Goal: Task Accomplishment & Management: Use online tool/utility

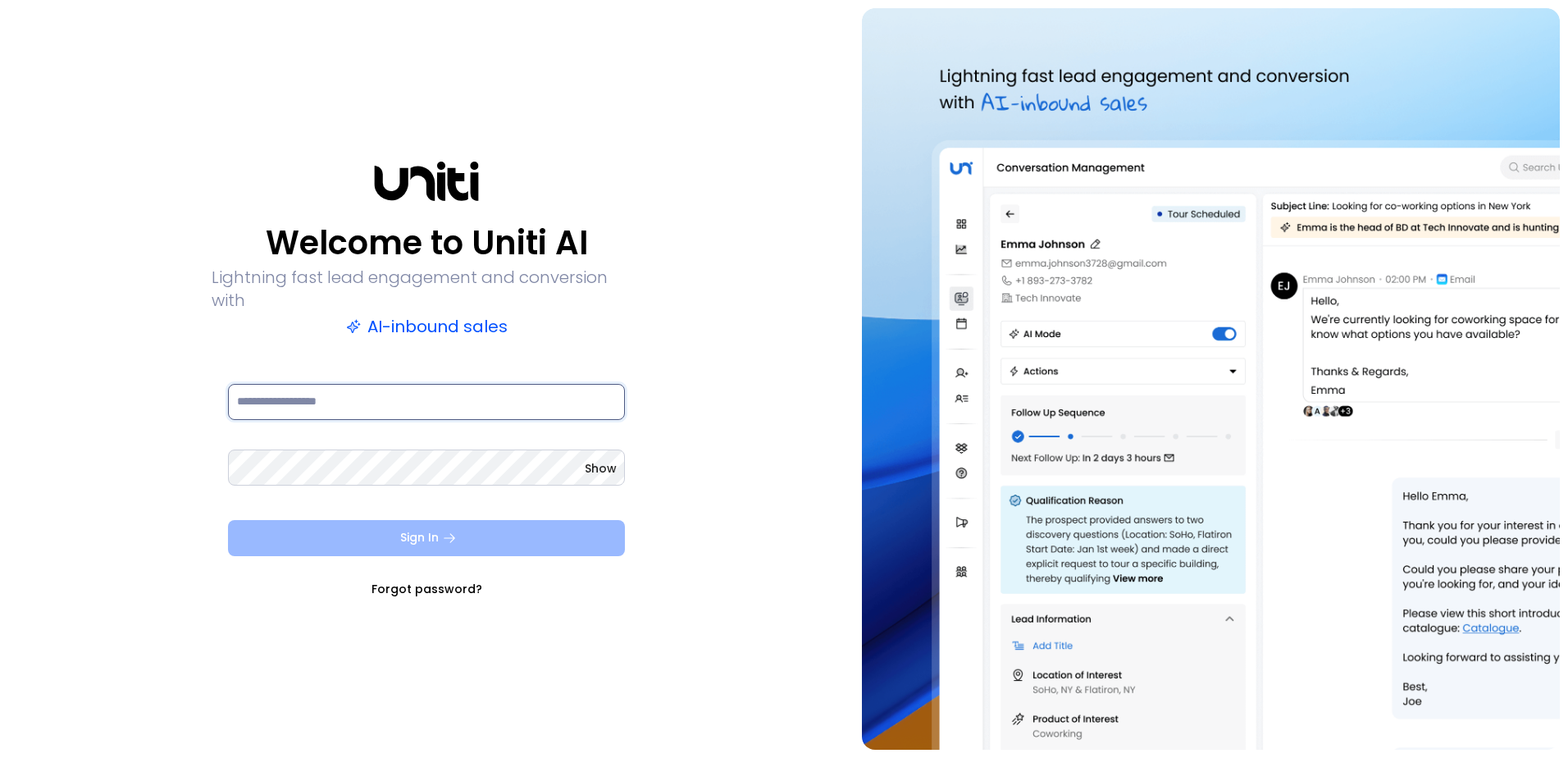
type input "**********"
click at [329, 522] on button "Sign In" at bounding box center [427, 538] width 397 height 36
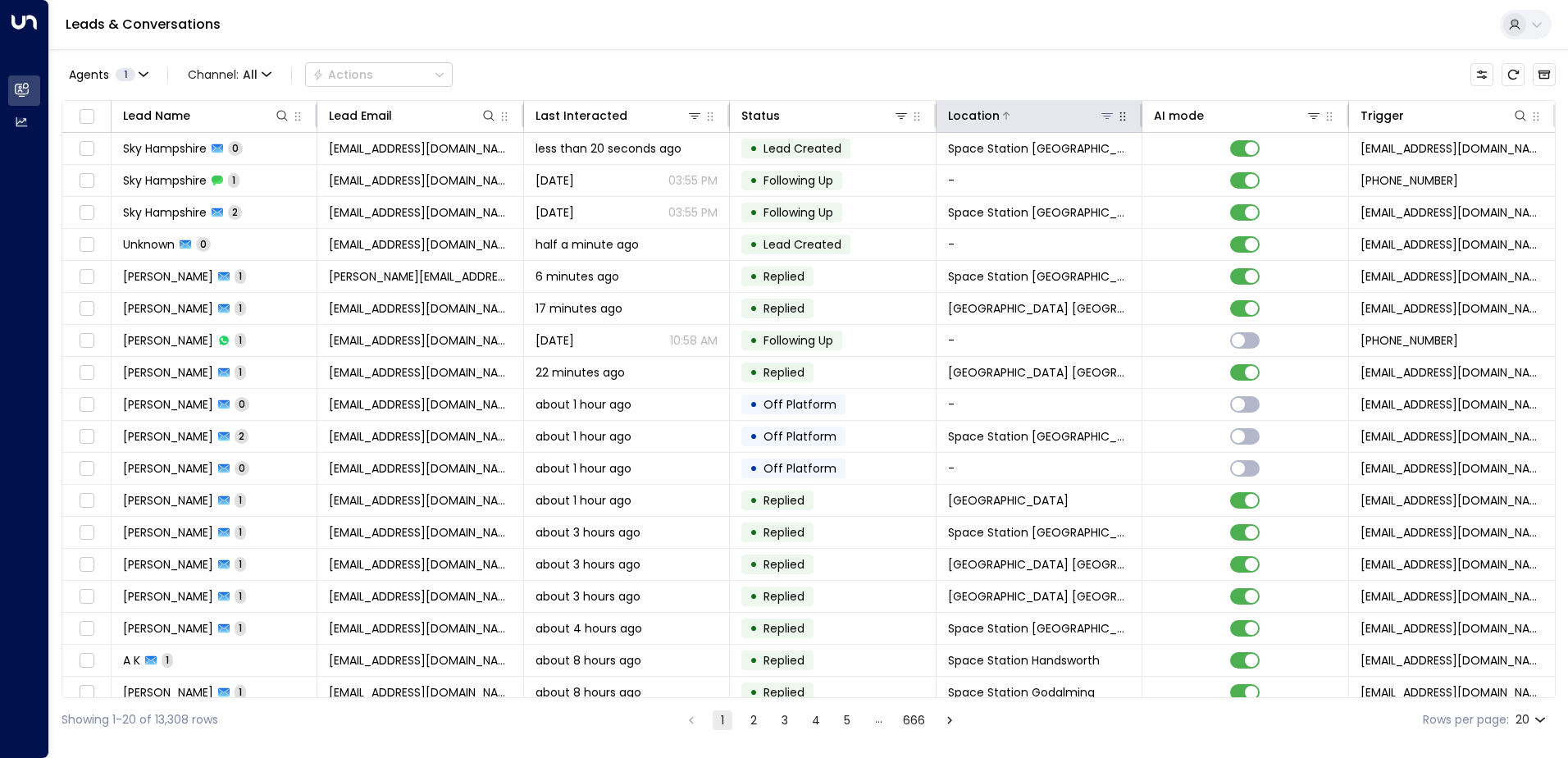
click at [1102, 118] on icon at bounding box center [1107, 116] width 13 height 13
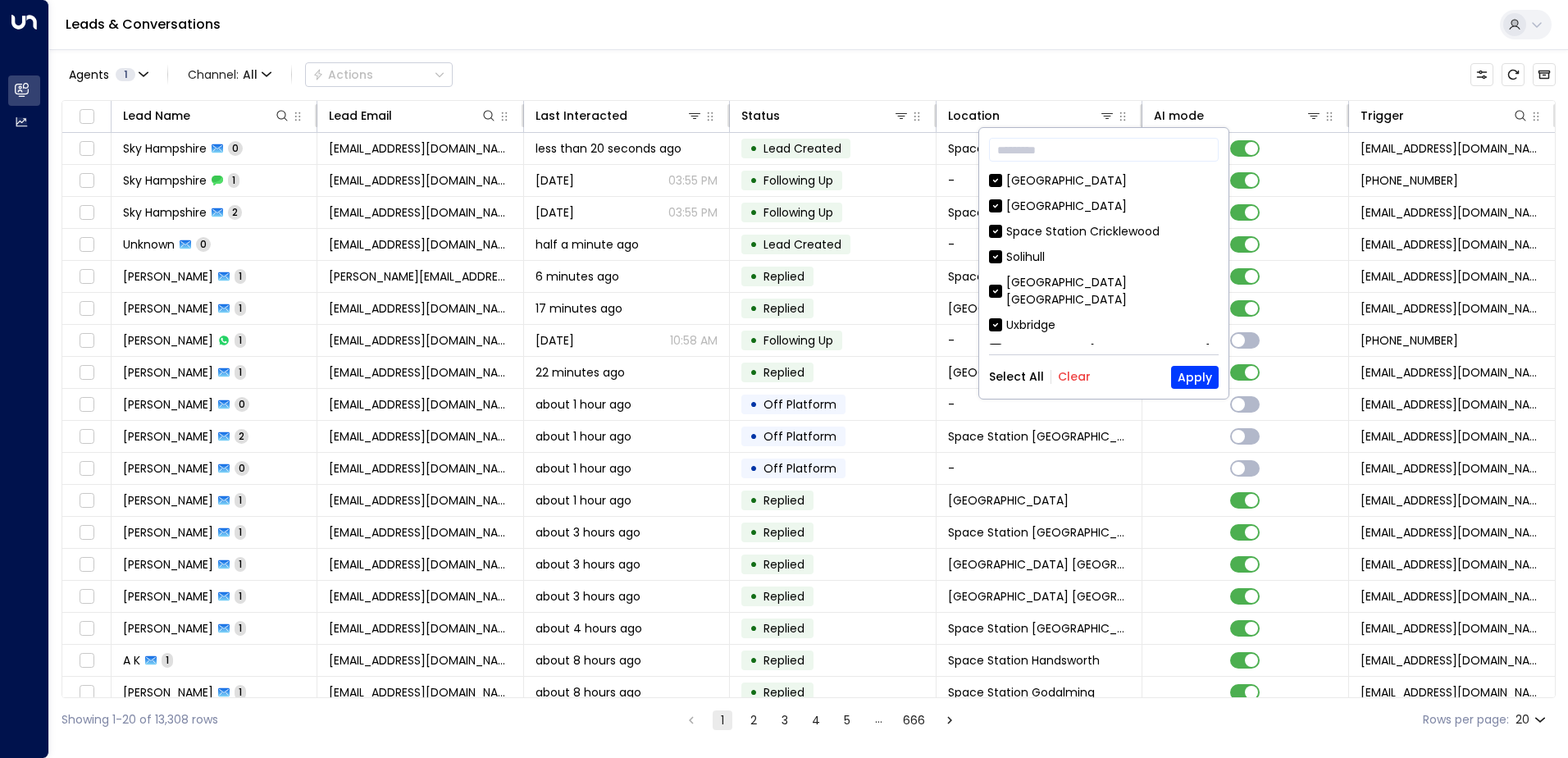
click at [1079, 377] on button "Clear" at bounding box center [1074, 377] width 33 height 13
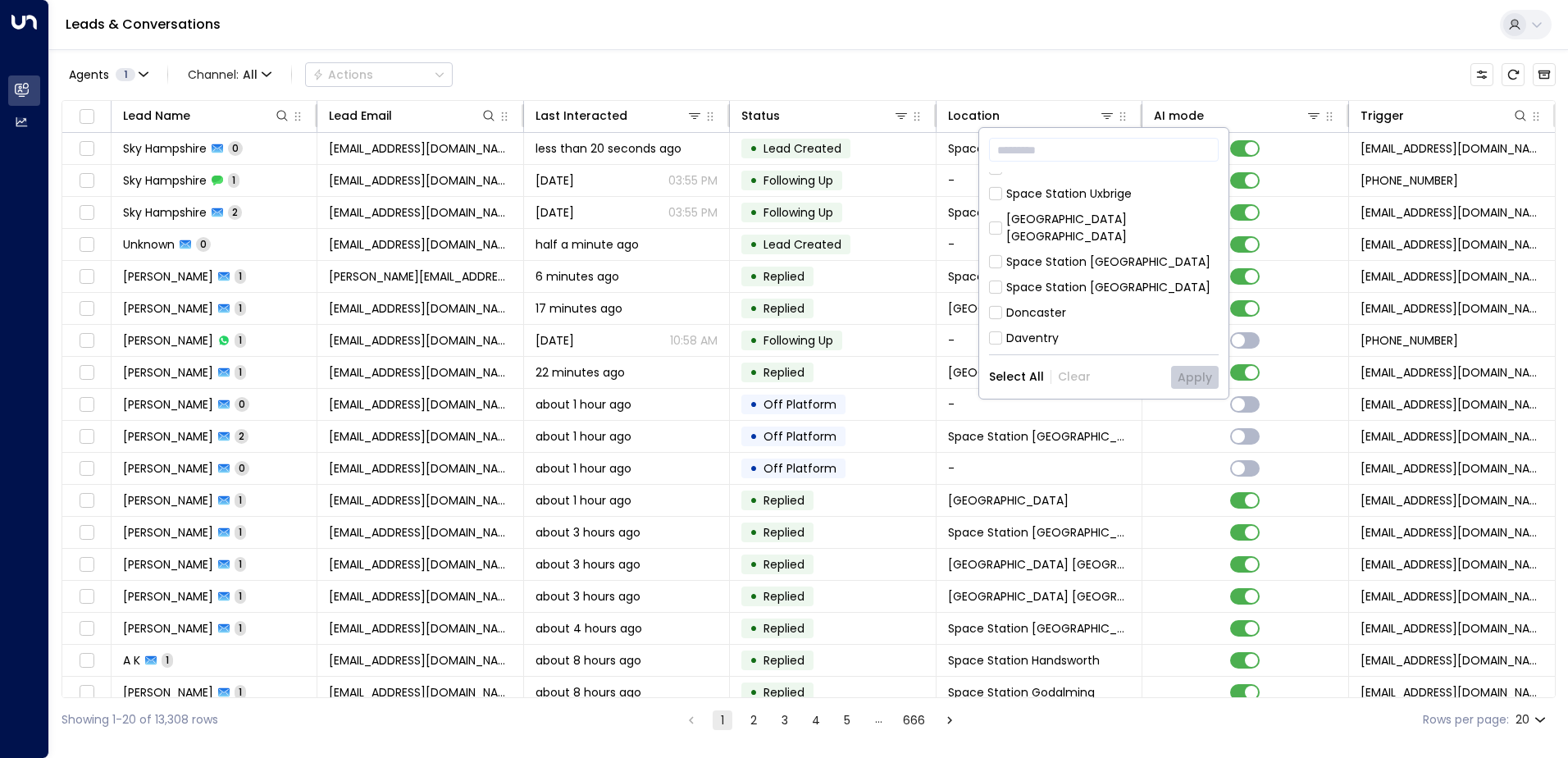
scroll to position [503, 0]
click at [1099, 383] on div "Space Station [GEOGRAPHIC_DATA]" at bounding box center [1108, 391] width 204 height 17
click at [1181, 369] on button "Apply" at bounding box center [1195, 377] width 48 height 23
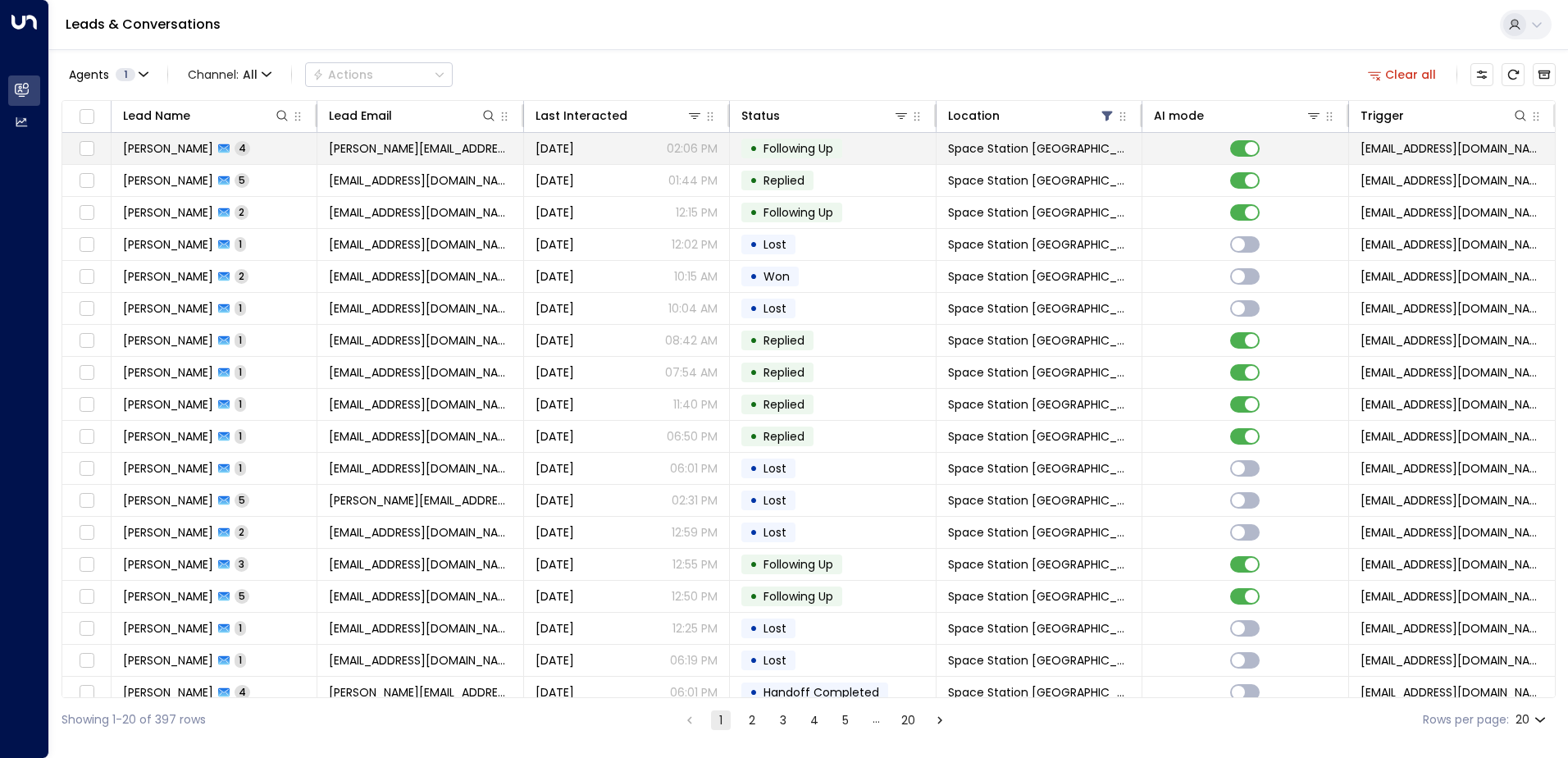
click at [158, 152] on span "[PERSON_NAME]" at bounding box center [168, 148] width 90 height 16
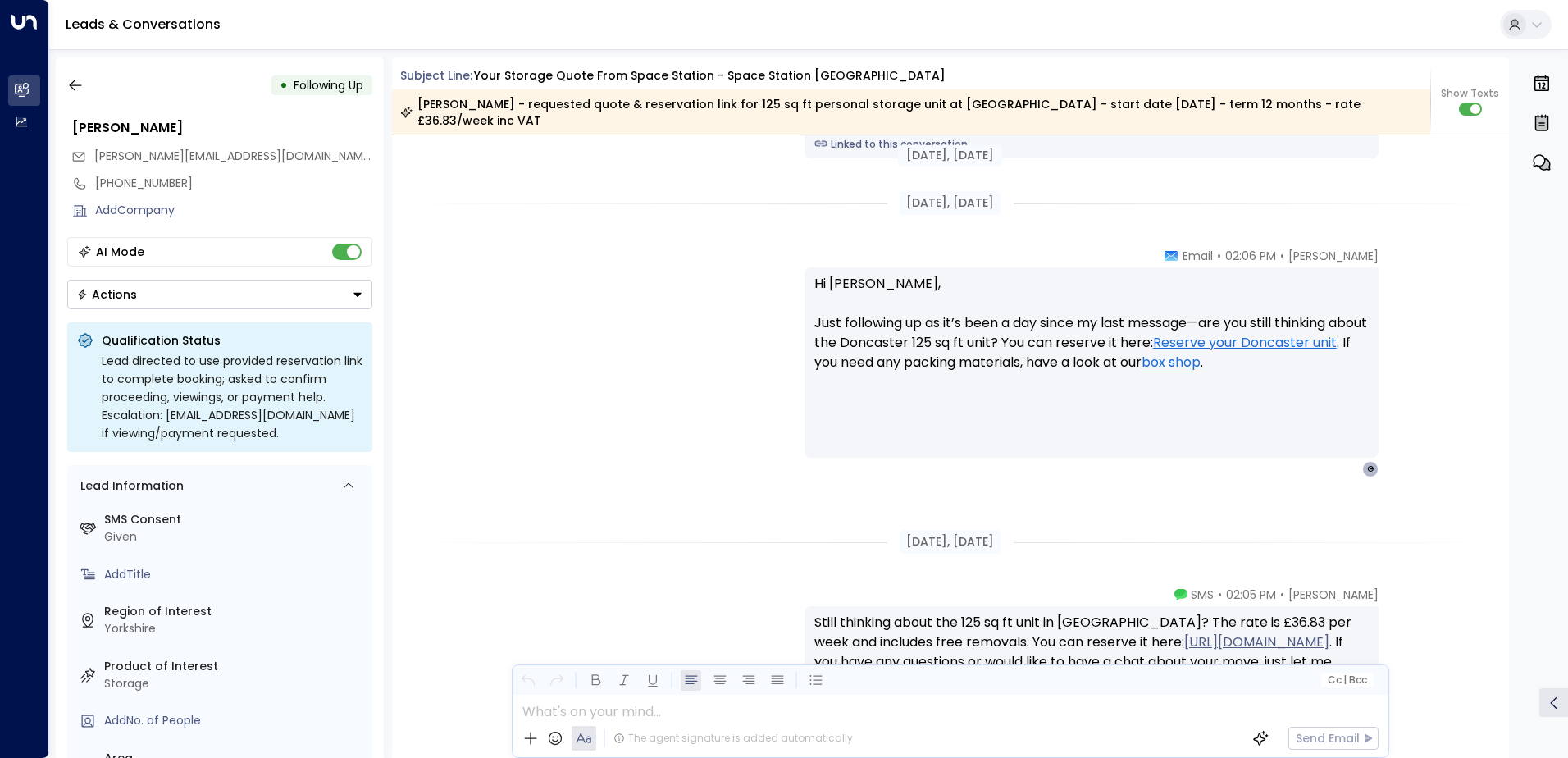
scroll to position [1997, 0]
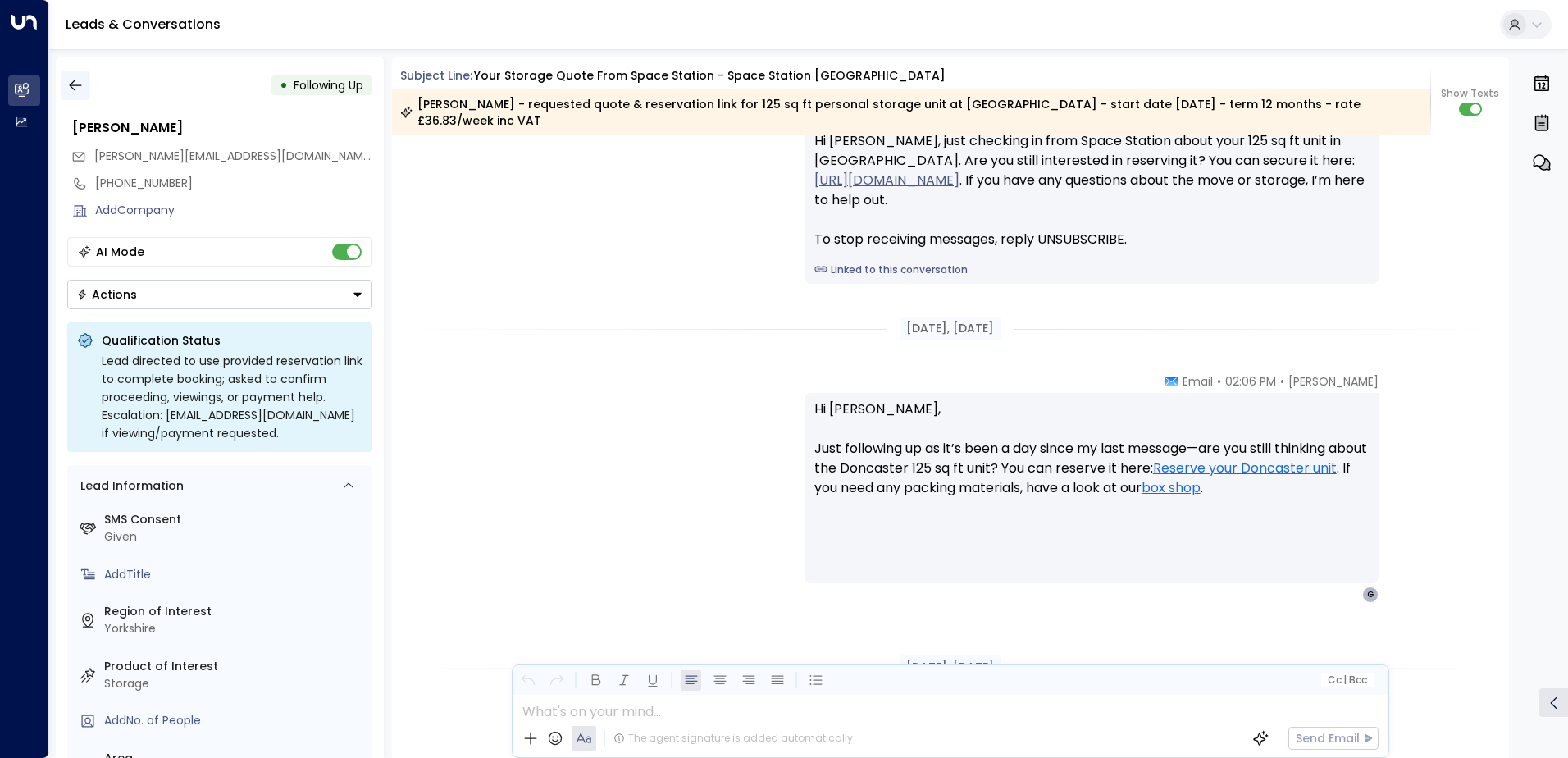
click at [89, 80] on button "button" at bounding box center [75, 85] width 30 height 30
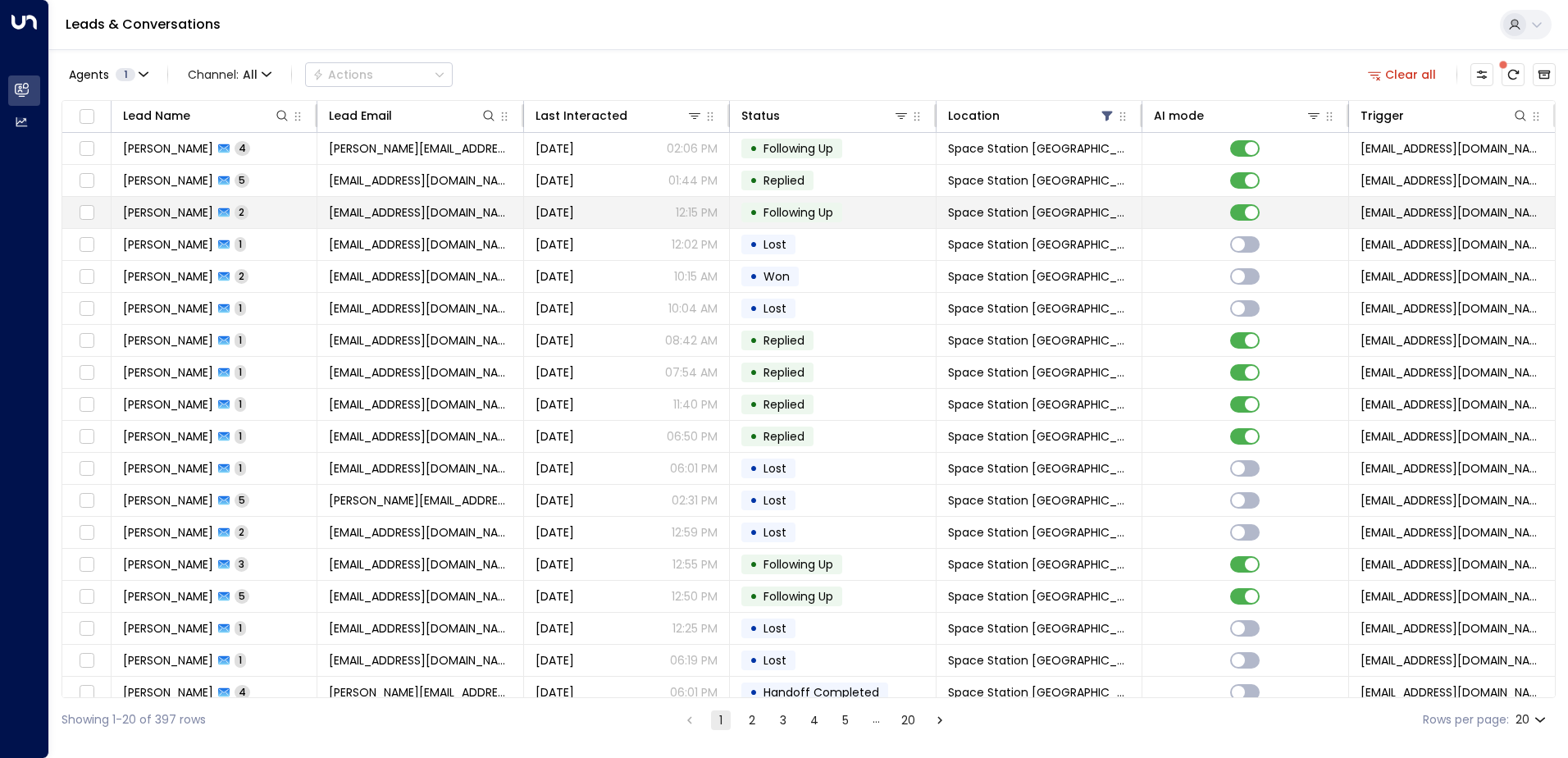
click at [210, 199] on td "[PERSON_NAME] 2" at bounding box center [214, 212] width 206 height 31
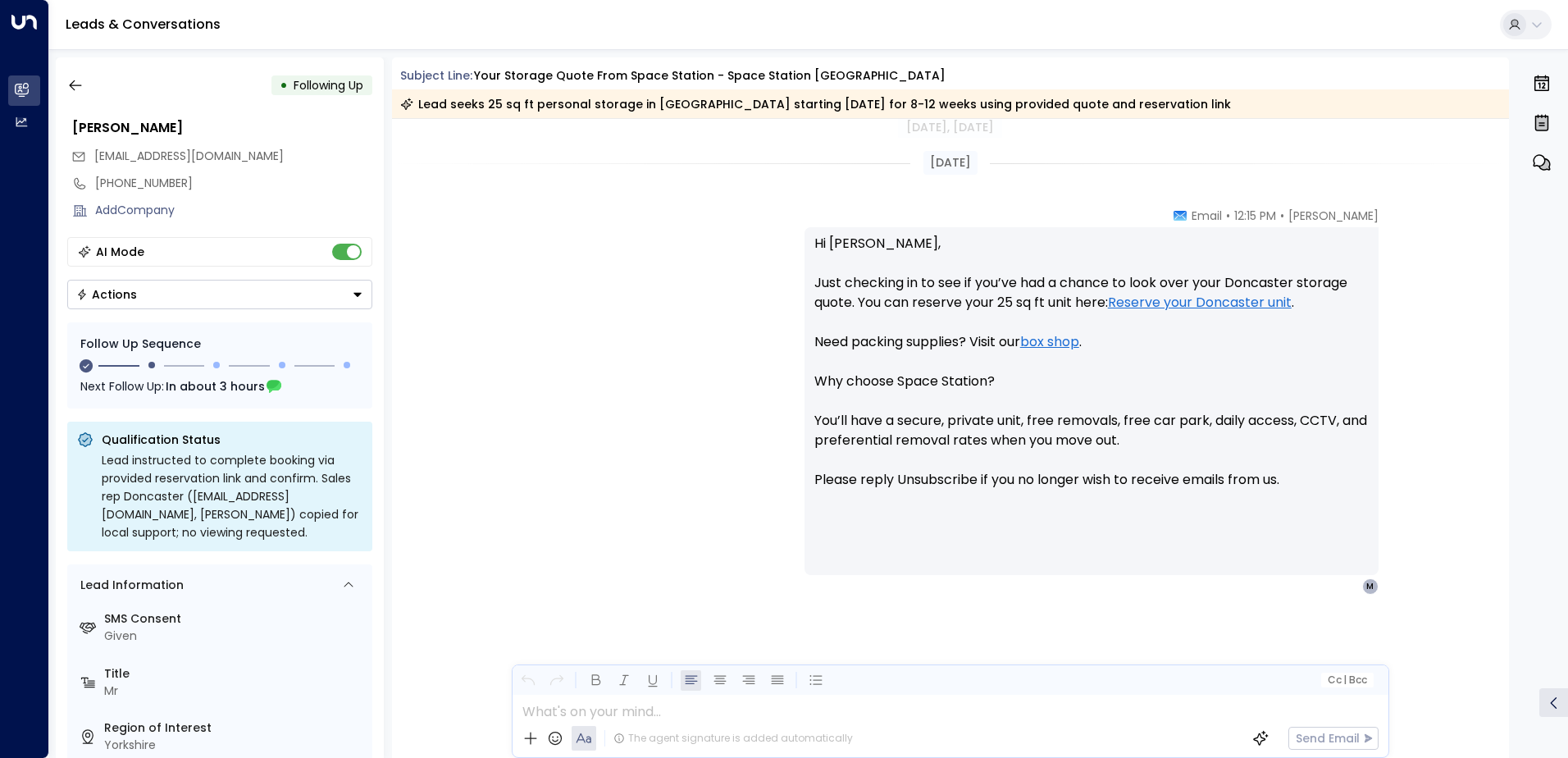
scroll to position [1320, 0]
click at [73, 87] on icon "button" at bounding box center [75, 85] width 16 height 16
